Goal: Task Accomplishment & Management: Manage account settings

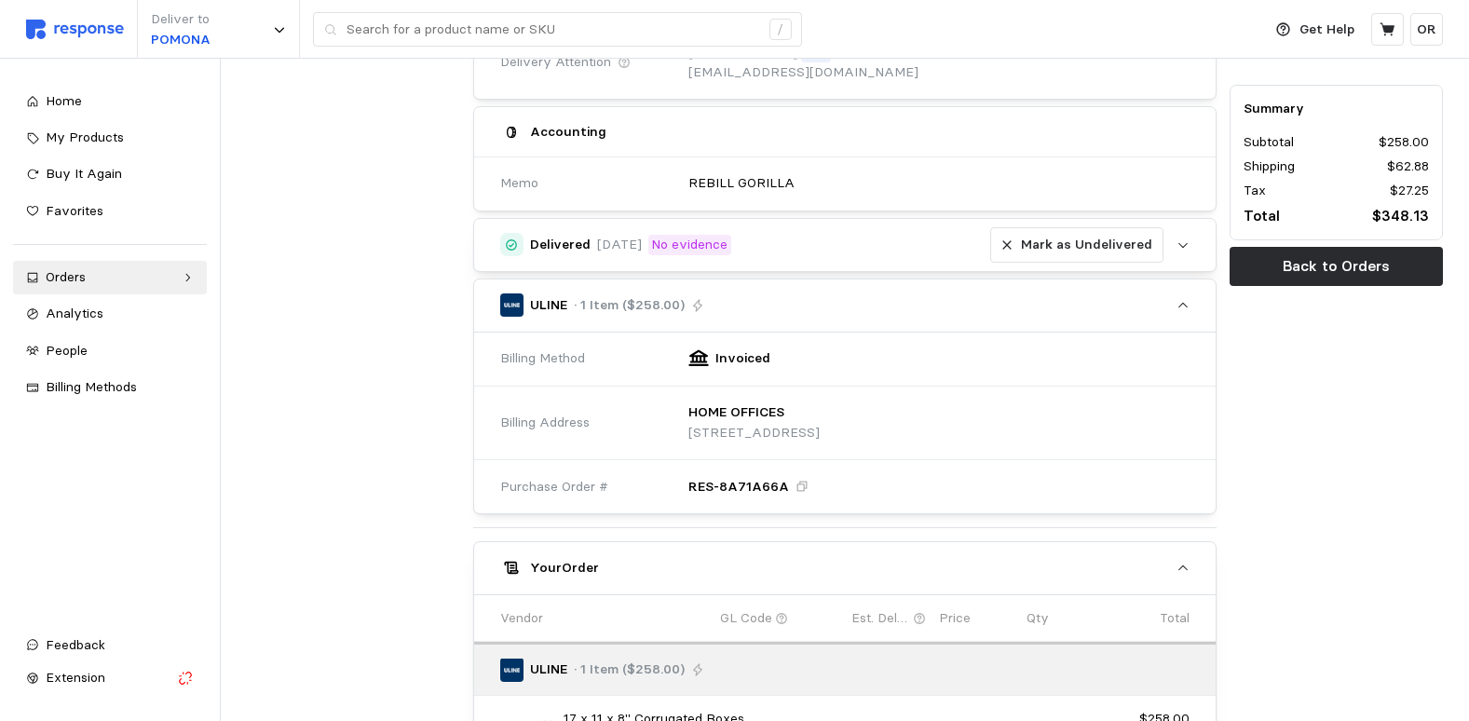
scroll to position [370, 0]
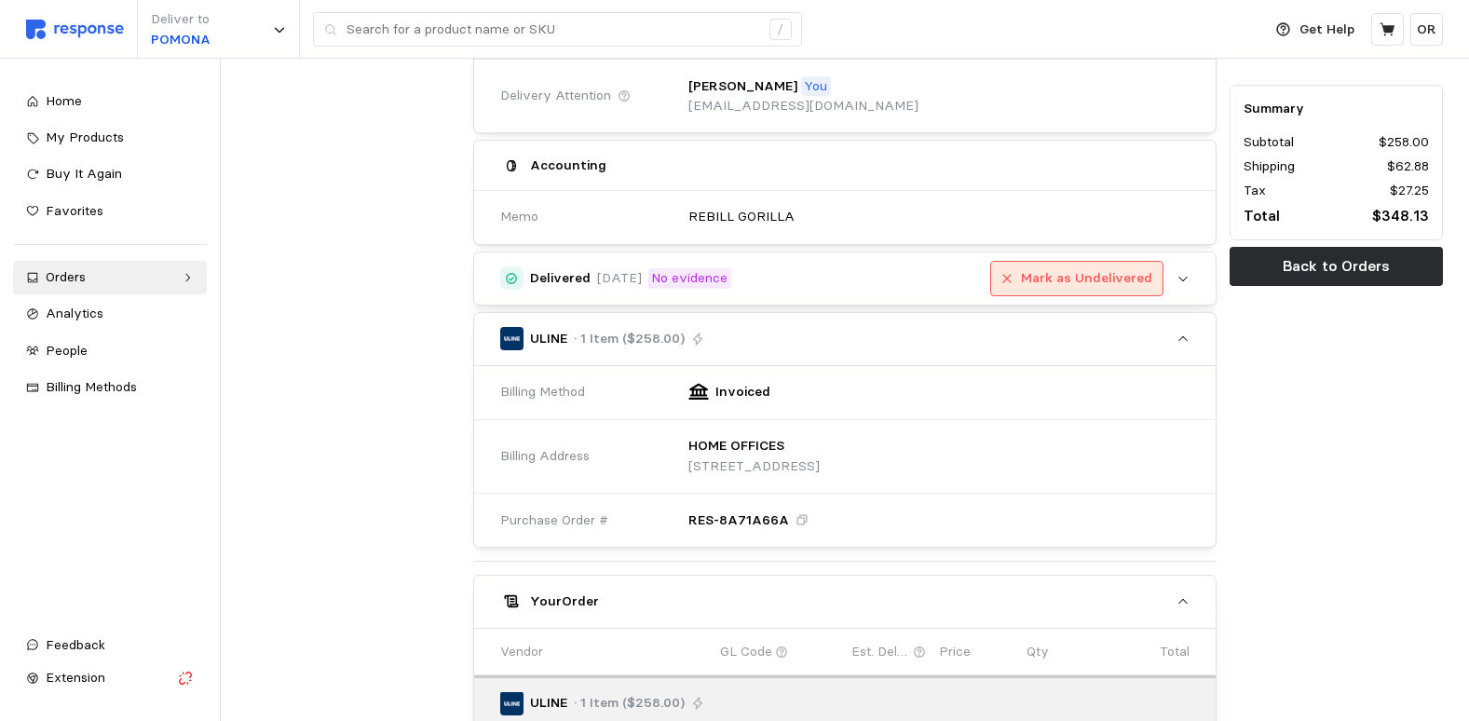
click at [1106, 280] on p "Mark as Undelivered" at bounding box center [1086, 278] width 131 height 20
click at [1104, 277] on p "Mark as Delivered" at bounding box center [1095, 278] width 115 height 20
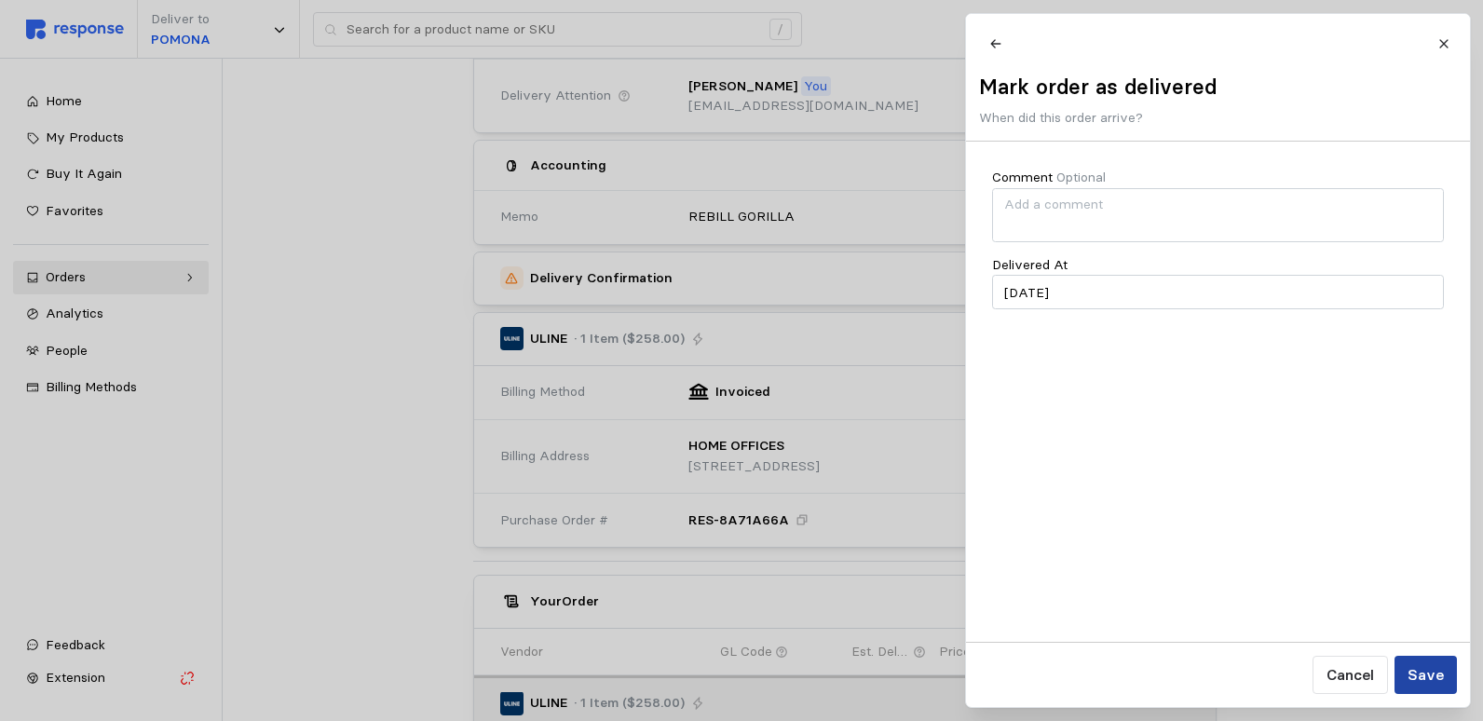
click at [1444, 665] on button "Save" at bounding box center [1425, 675] width 62 height 38
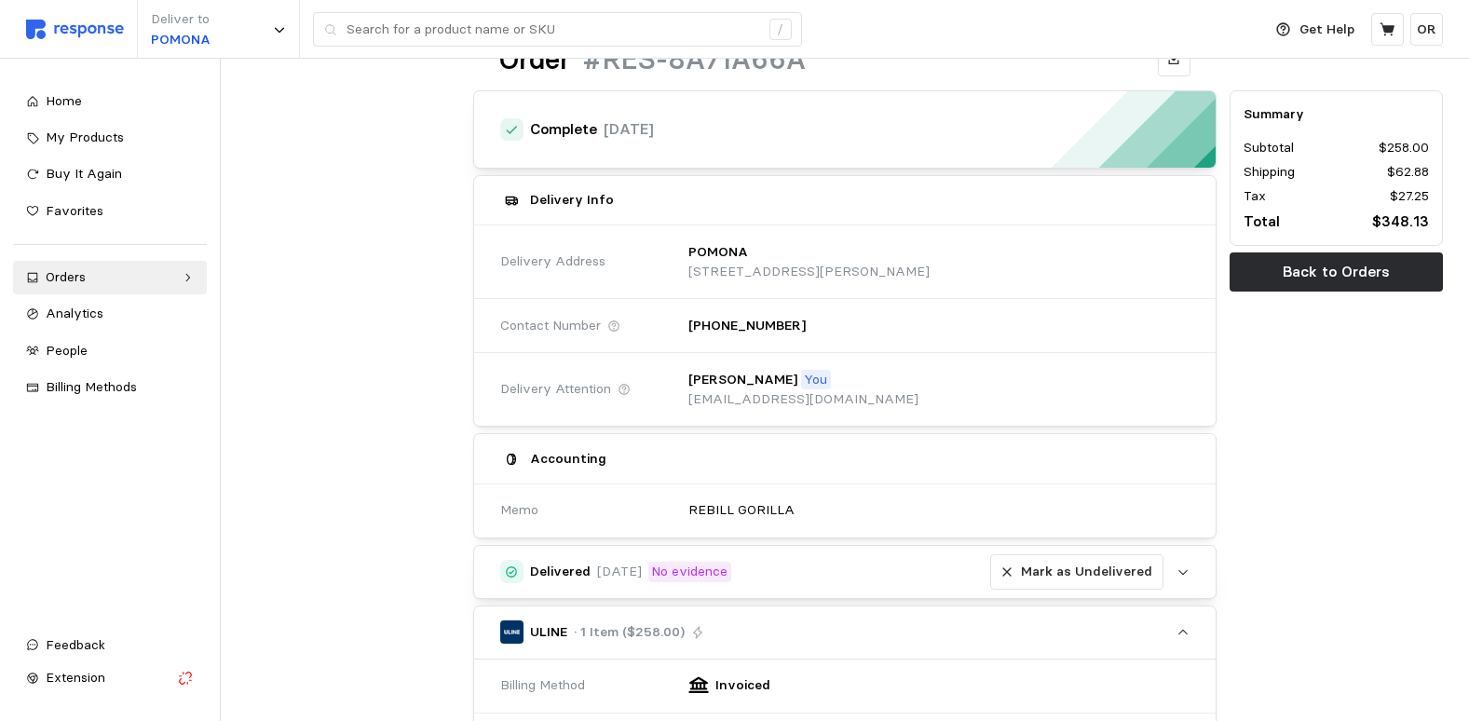
scroll to position [0, 0]
